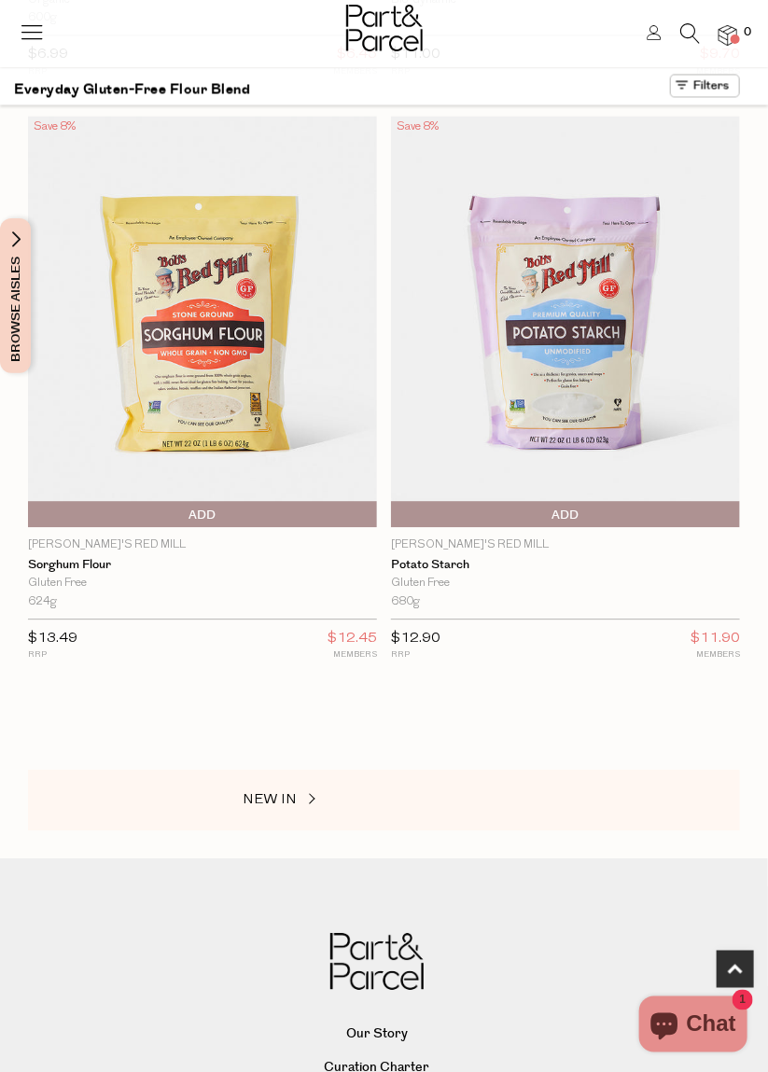
scroll to position [912, 0]
click at [270, 795] on span "NEW IN" at bounding box center [270, 800] width 54 height 14
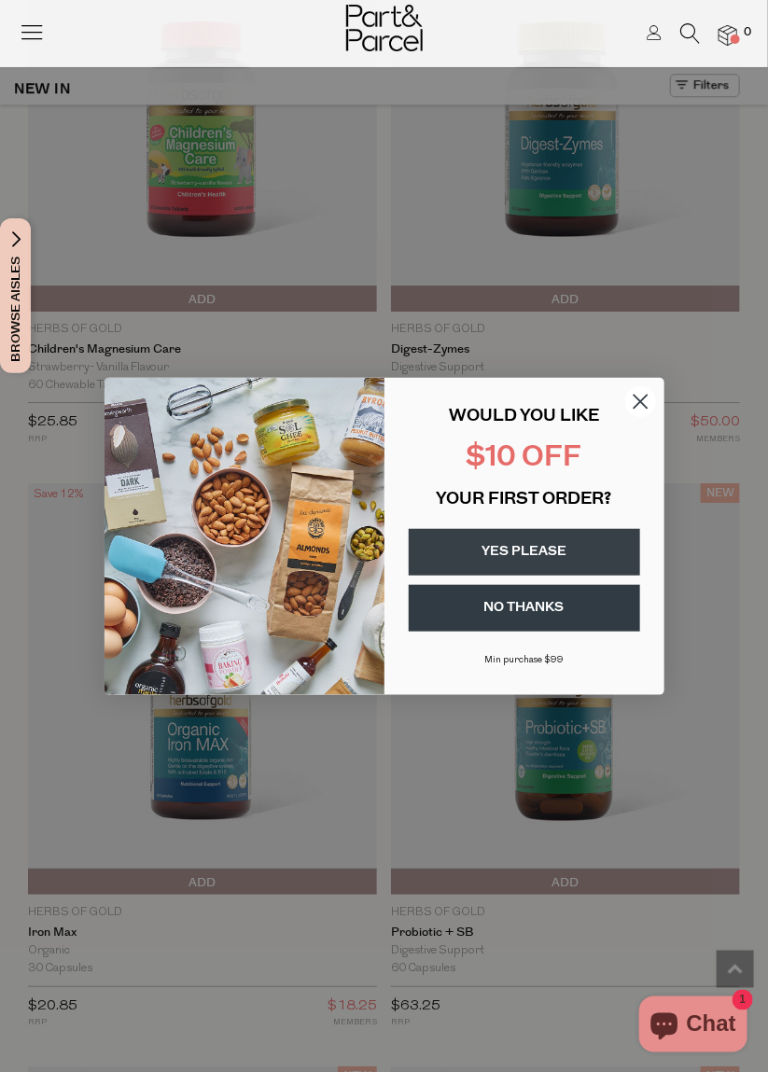
scroll to position [1353, 0]
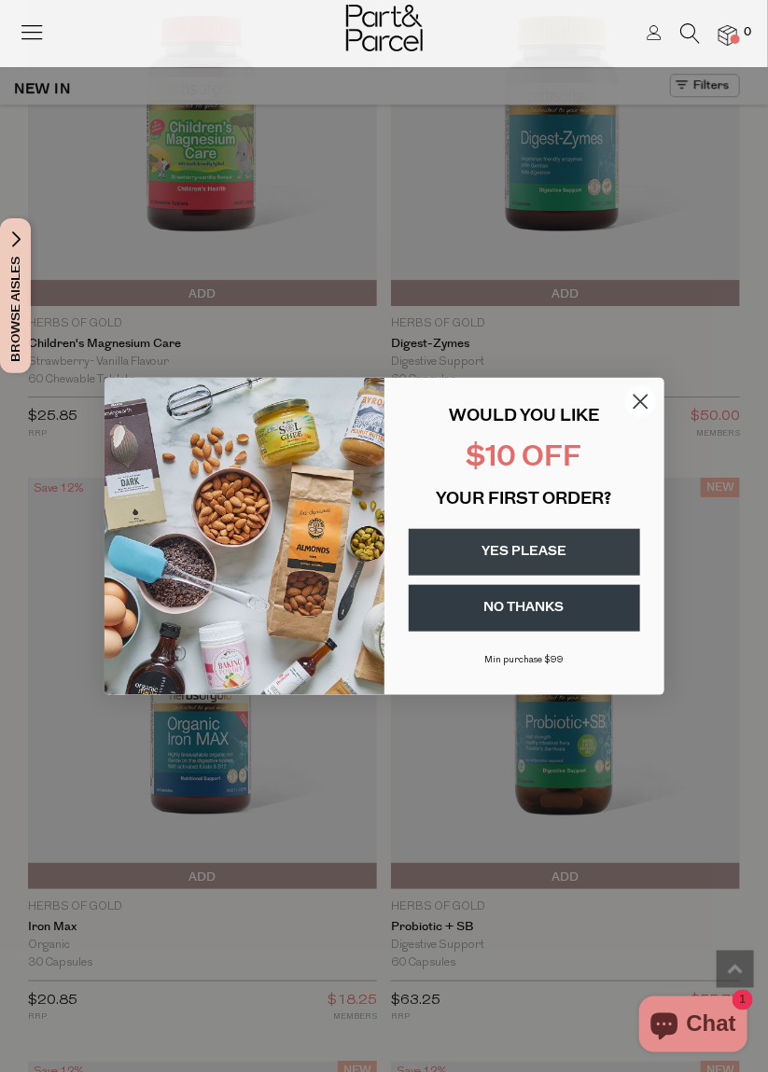
click at [588, 576] on button "YES PLEASE" at bounding box center [524, 552] width 231 height 47
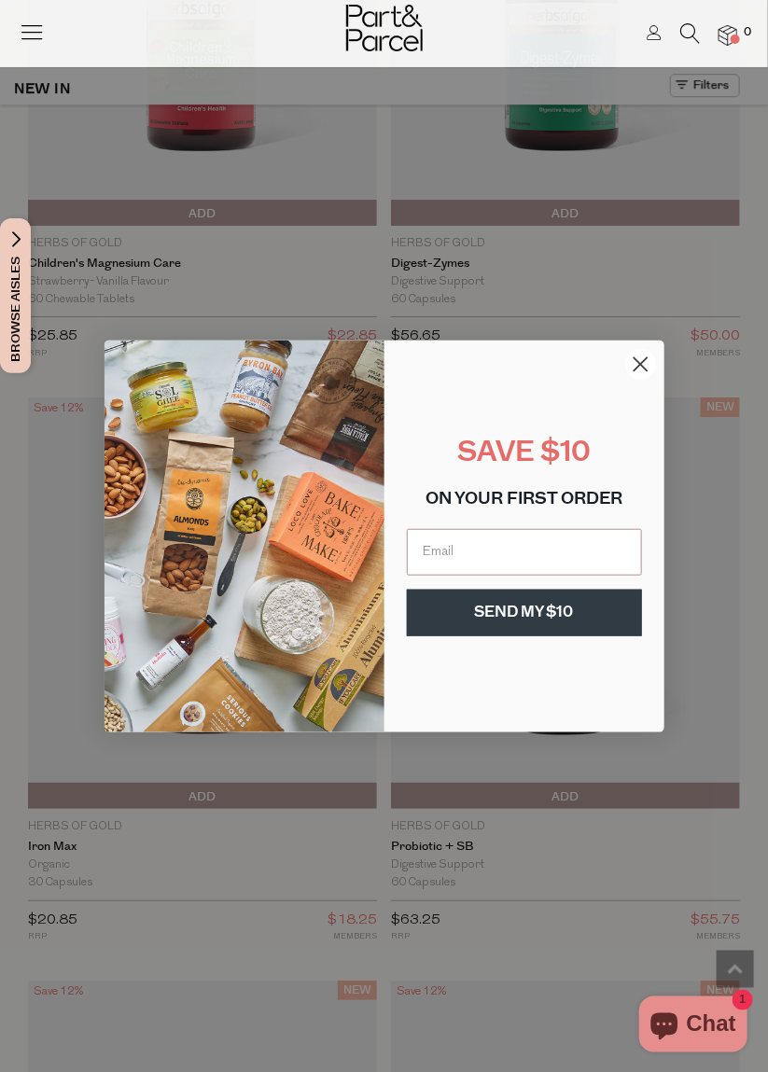
scroll to position [1443, 0]
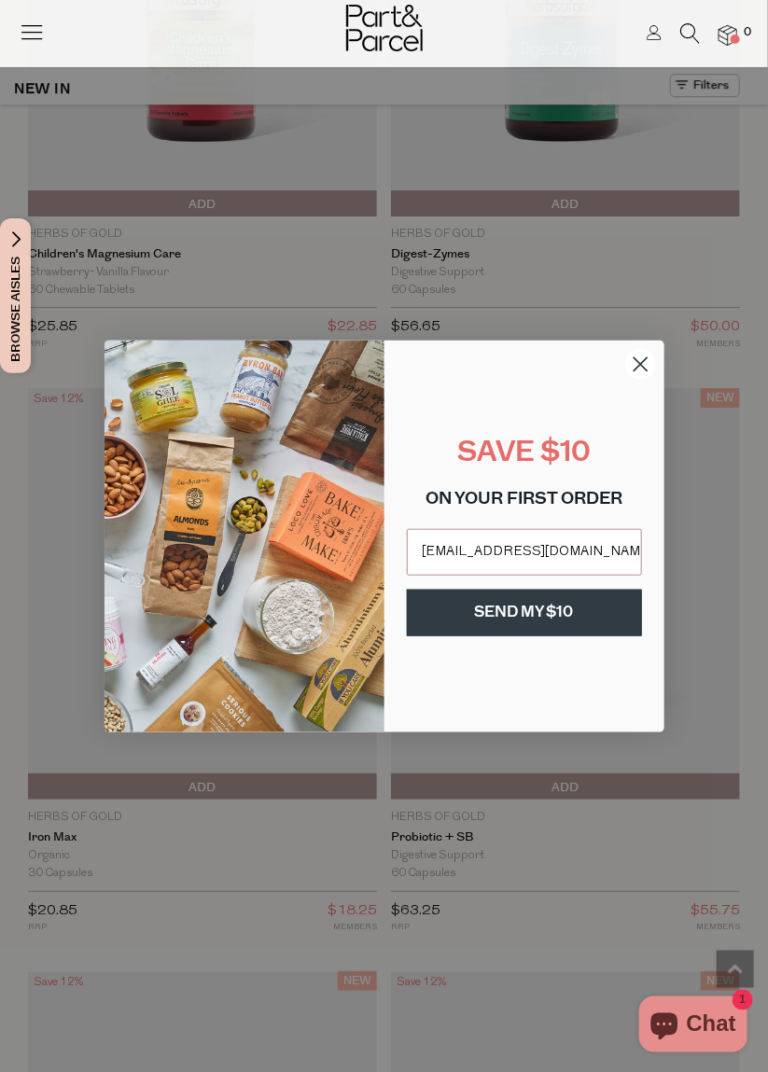
type input "[EMAIL_ADDRESS][DOMAIN_NAME]"
click at [590, 610] on button "SEND MY $10" at bounding box center [524, 613] width 235 height 47
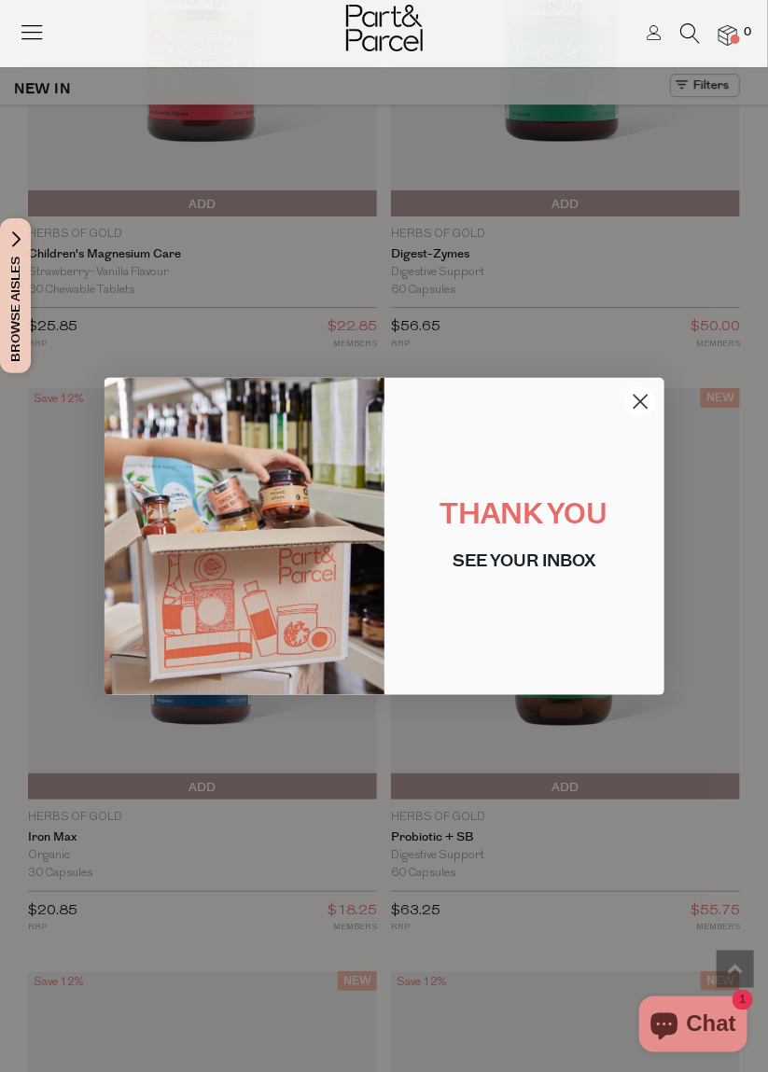
click at [639, 404] on circle "Close dialog" at bounding box center [639, 400] width 31 height 31
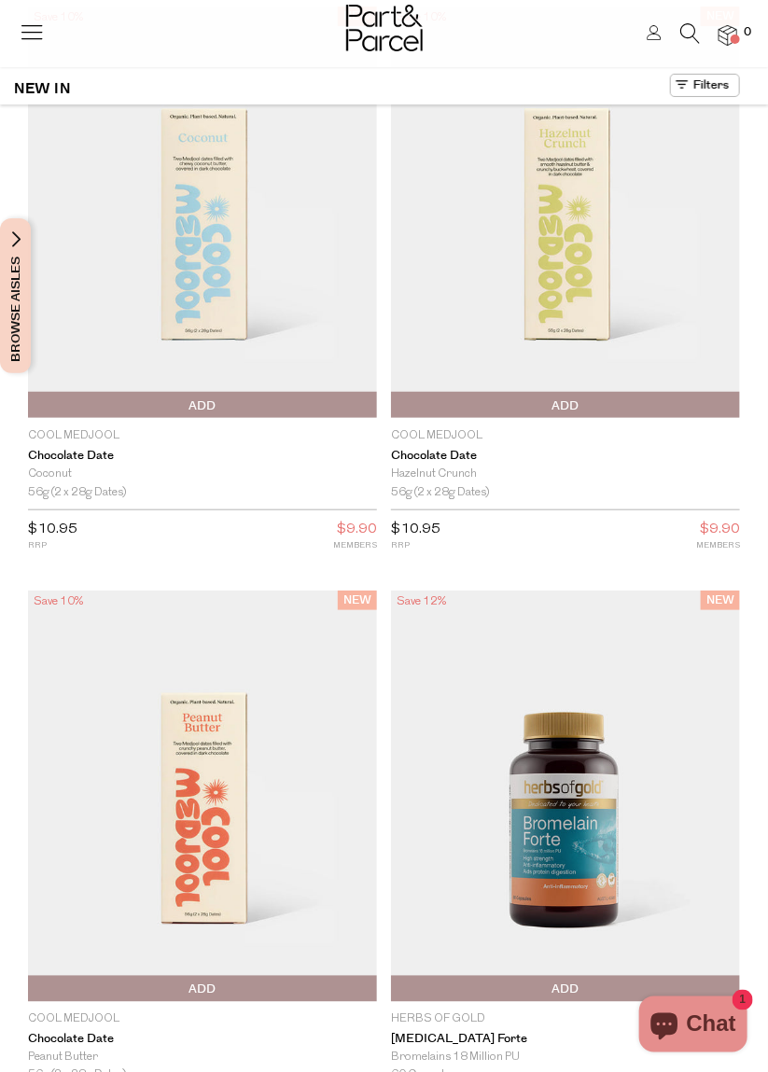
scroll to position [0, 0]
